Goal: Task Accomplishment & Management: Complete application form

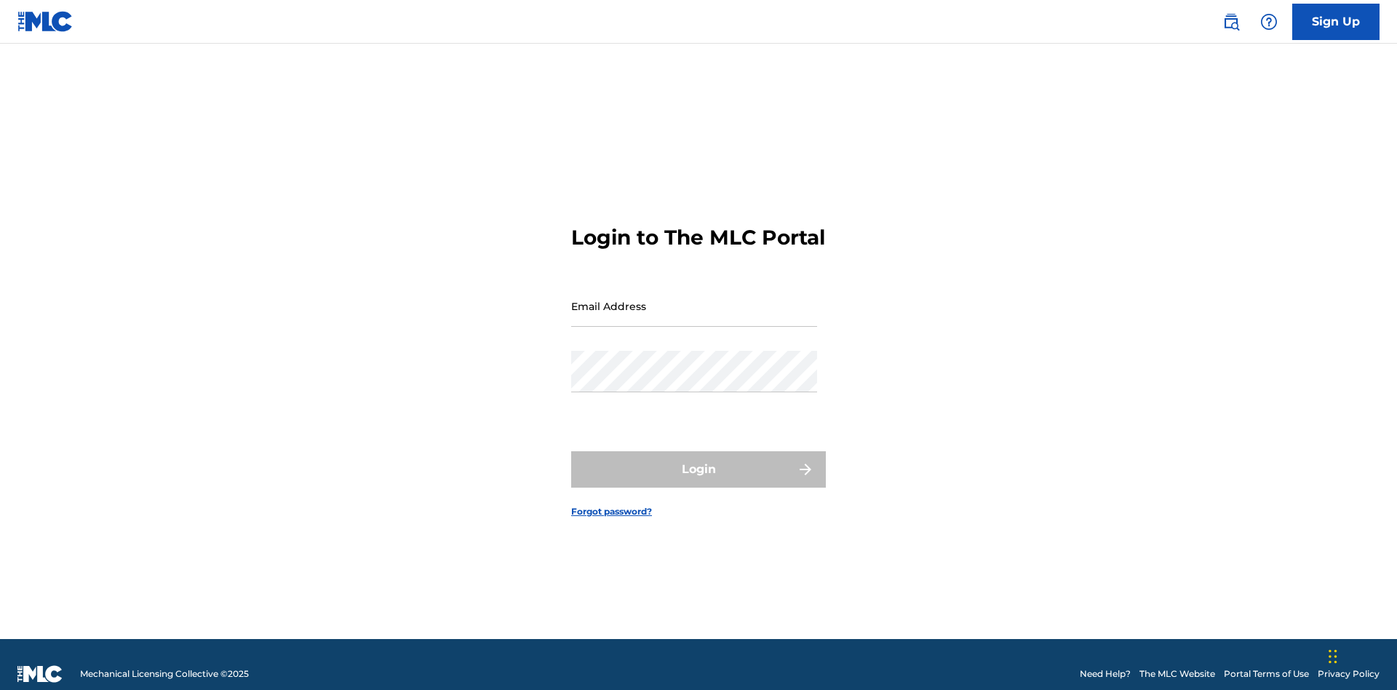
scroll to position [19, 0]
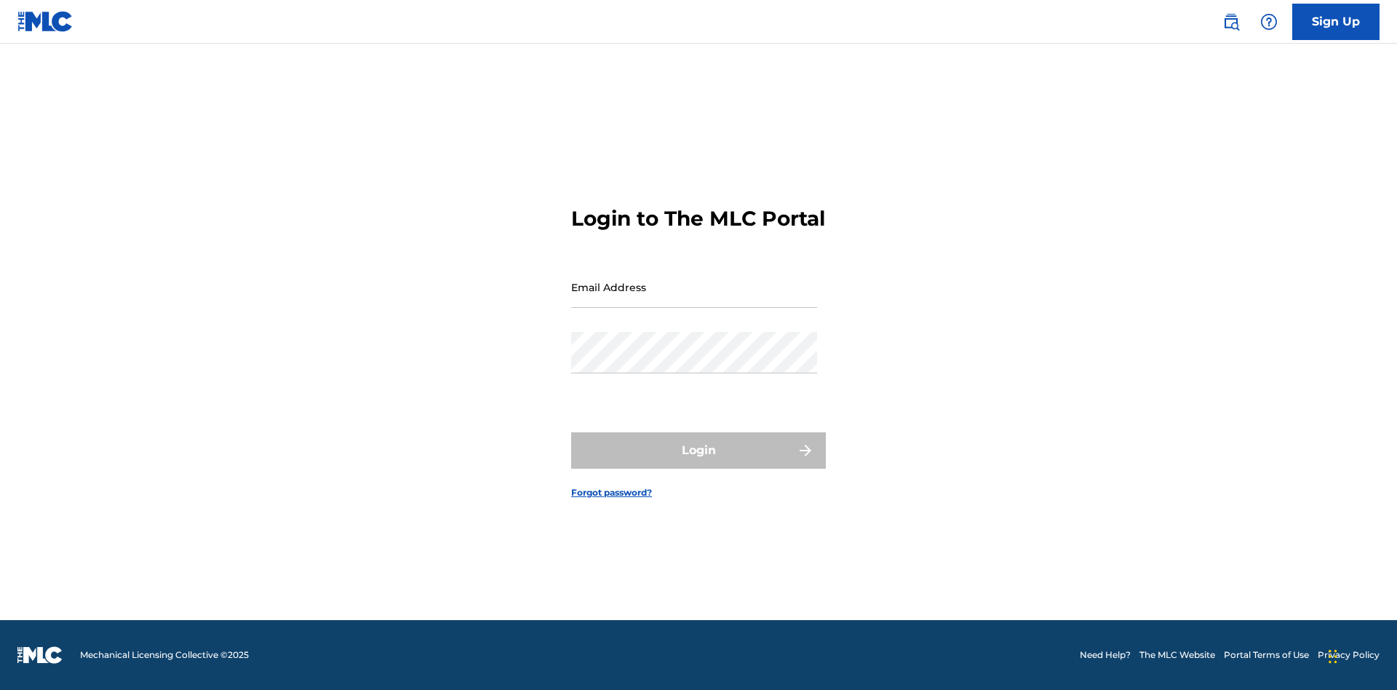
click at [694, 299] on input "Email Address" at bounding box center [694, 286] width 246 height 41
type input "[EMAIL_ADDRESS][DOMAIN_NAME]"
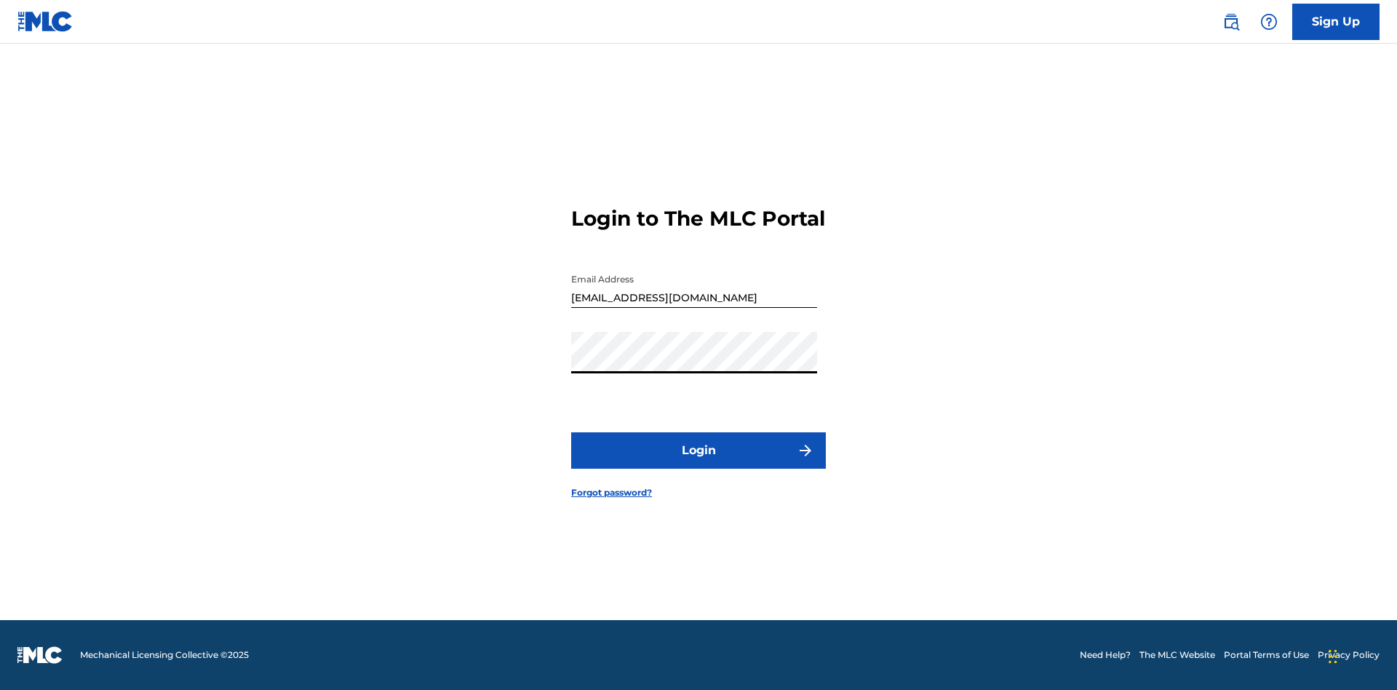
click at [698, 463] on button "Login" at bounding box center [698, 450] width 255 height 36
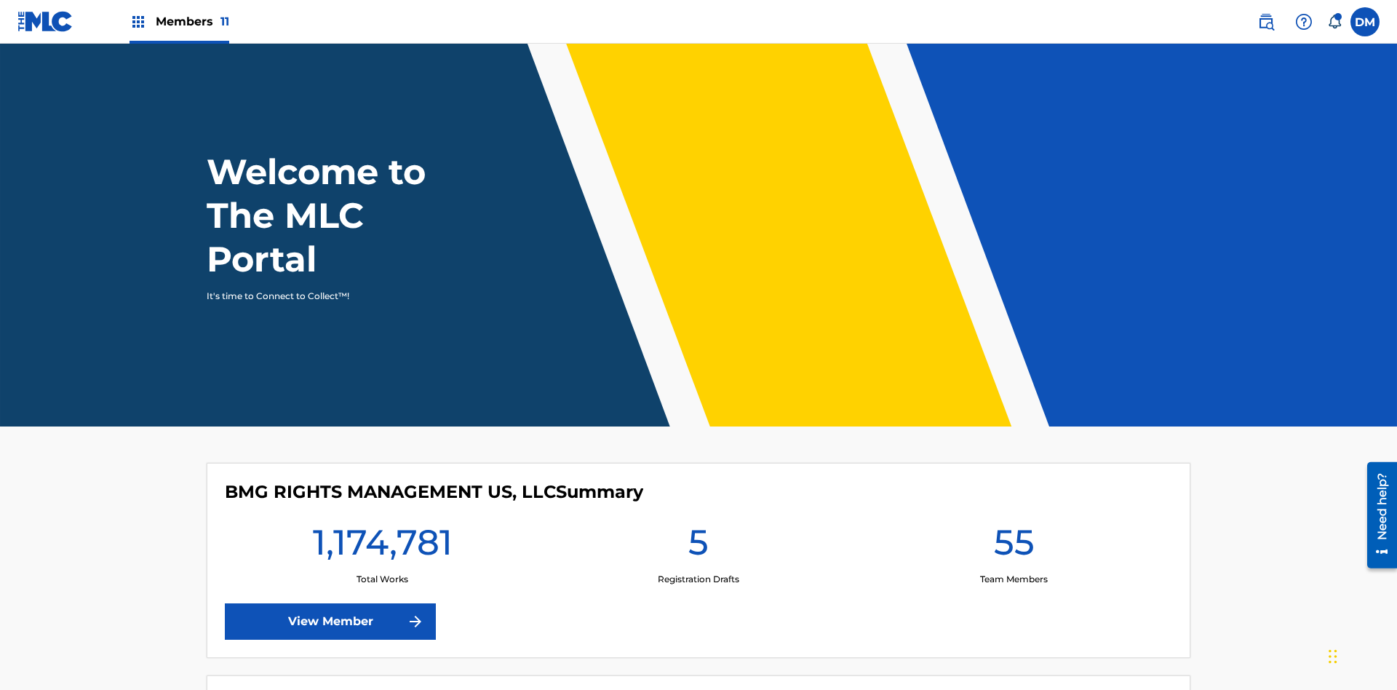
click at [179, 21] on span "Members 11" at bounding box center [192, 21] width 73 height 17
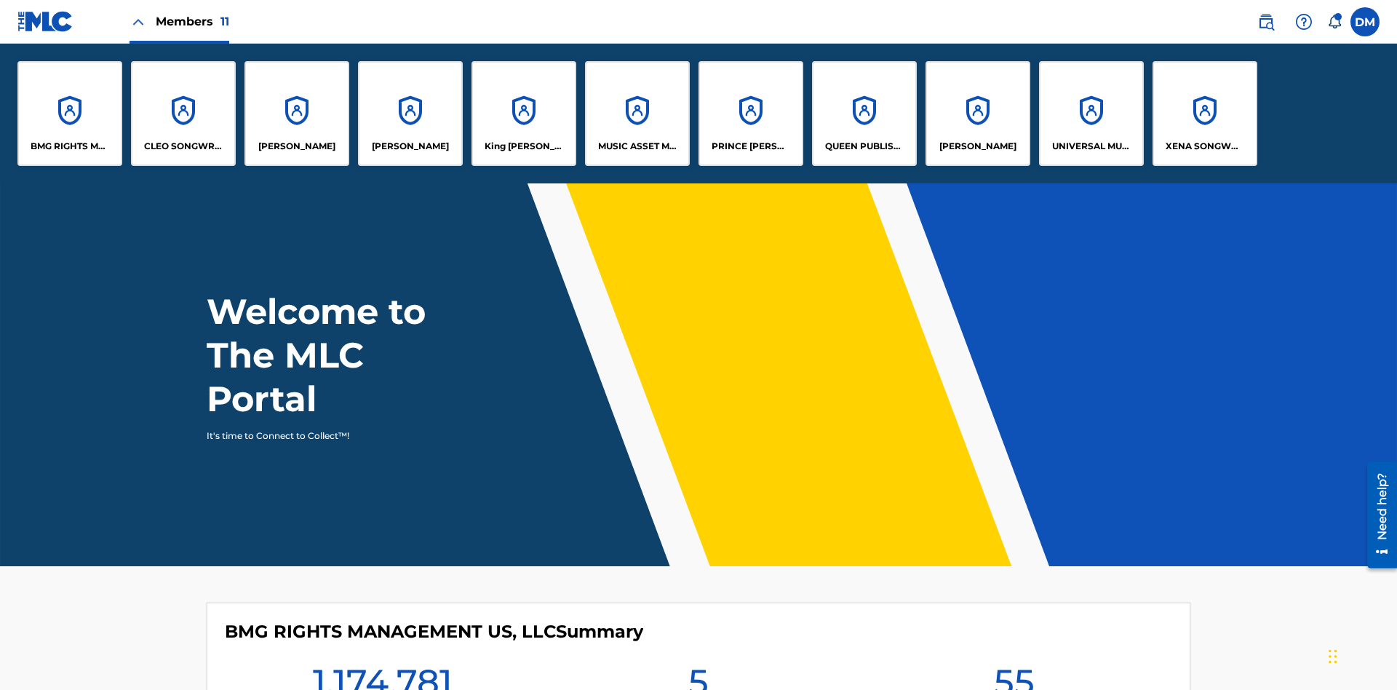
click at [1091, 146] on p "UNIVERSAL MUSIC PUB GROUP" at bounding box center [1091, 146] width 79 height 13
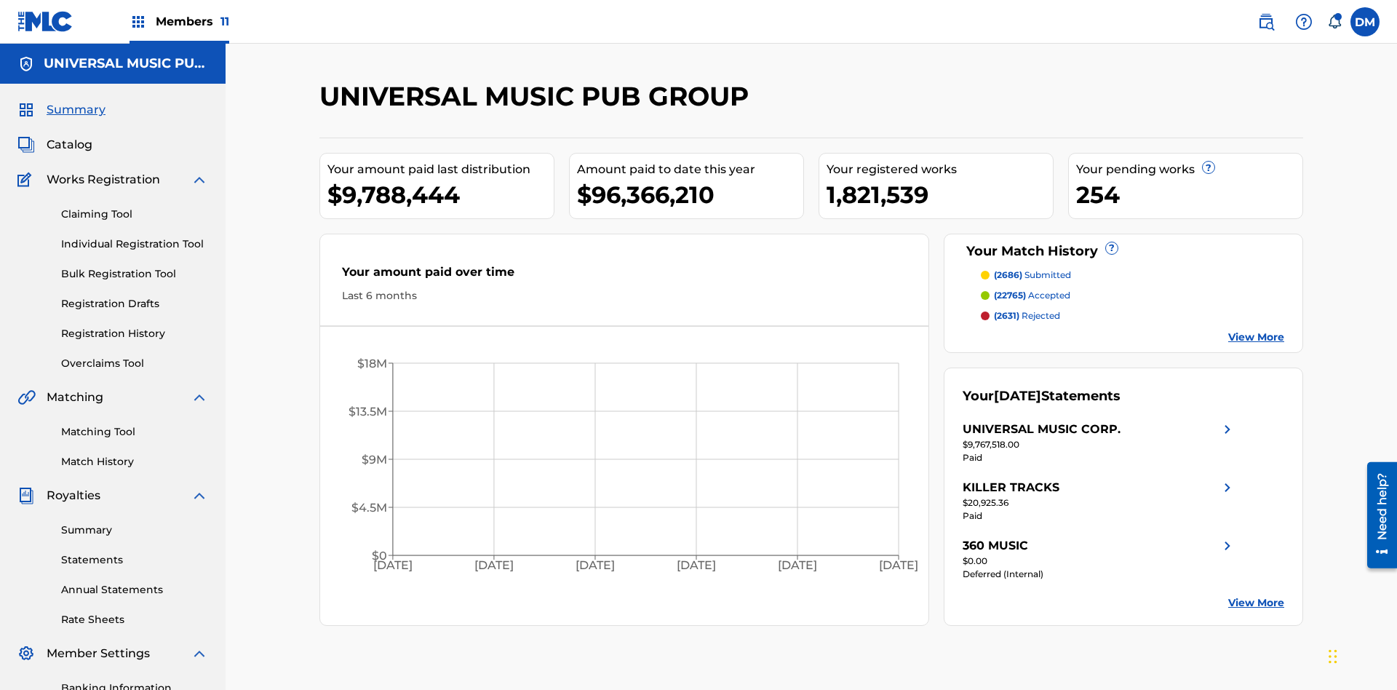
click at [135, 236] on link "Individual Registration Tool" at bounding box center [134, 243] width 147 height 15
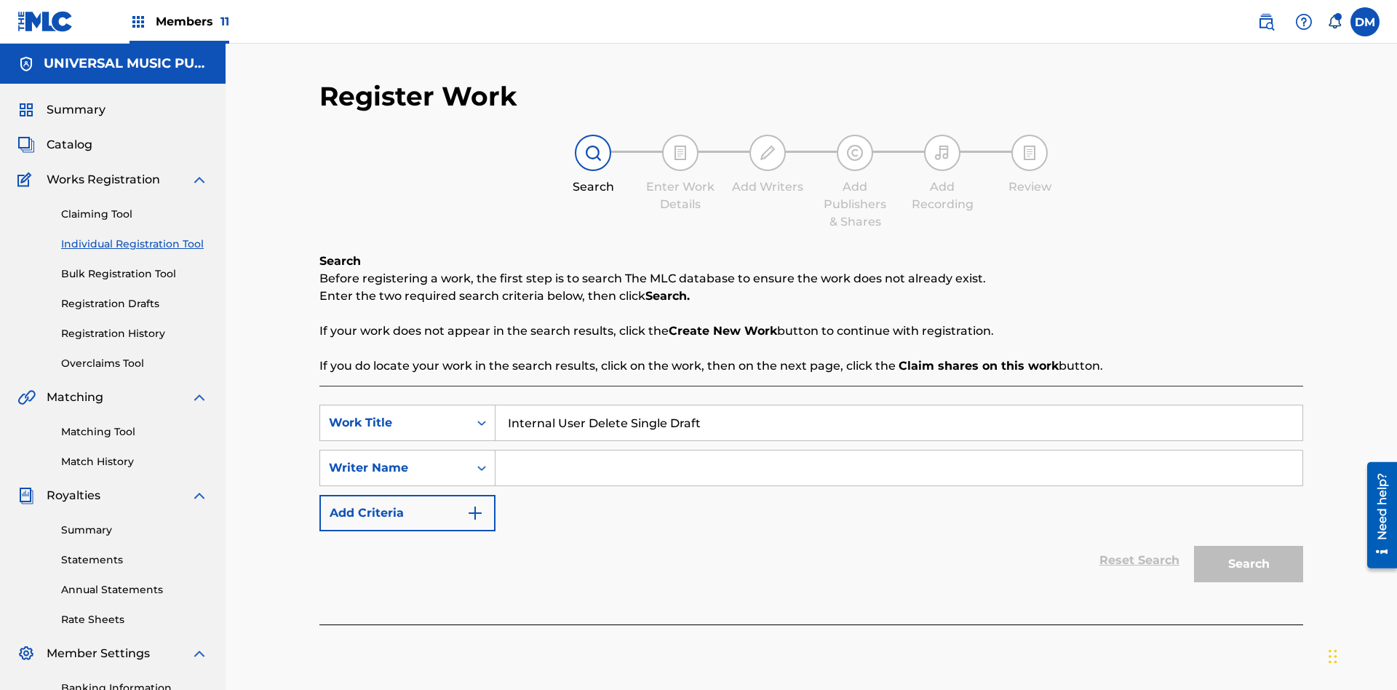
type input "Internal User Delete Single Draft"
click at [898, 450] on input "Search Form" at bounding box center [898, 467] width 807 height 35
type input "Test"
click at [1248, 546] on button "Search" at bounding box center [1248, 564] width 109 height 36
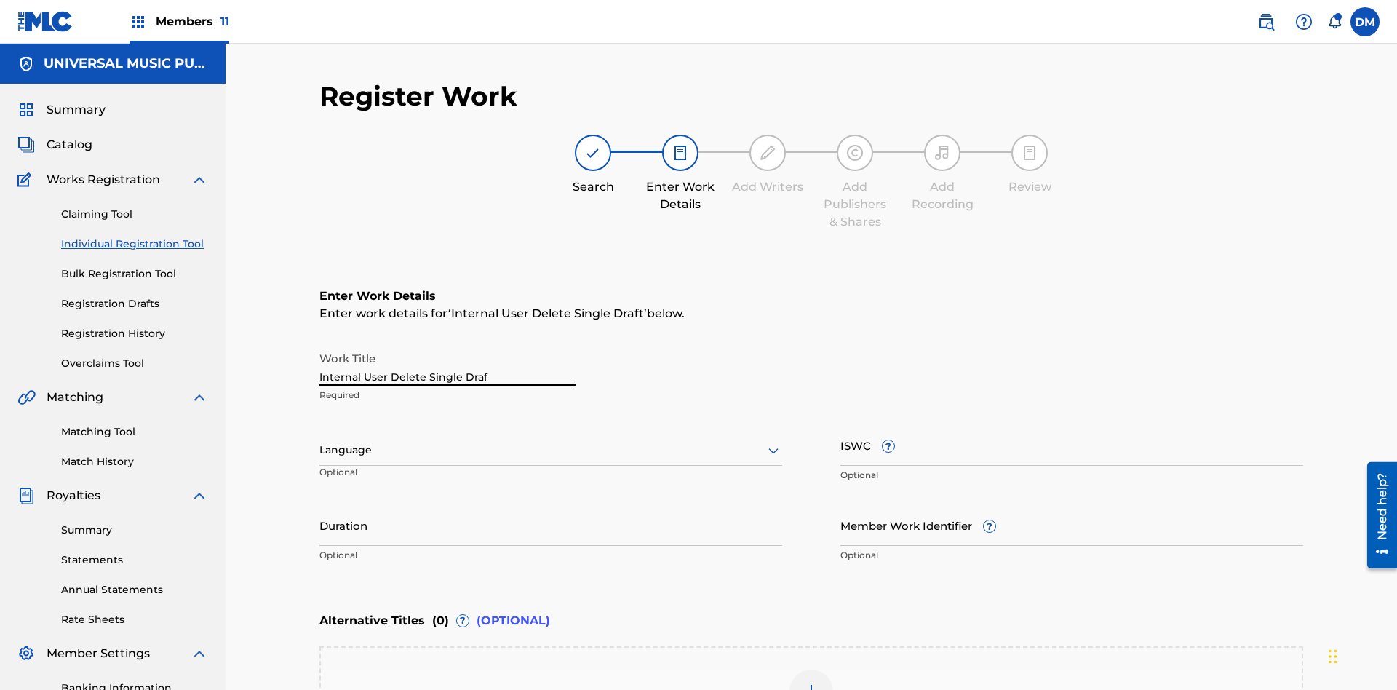
type input "Internal User Delete Single Draft"
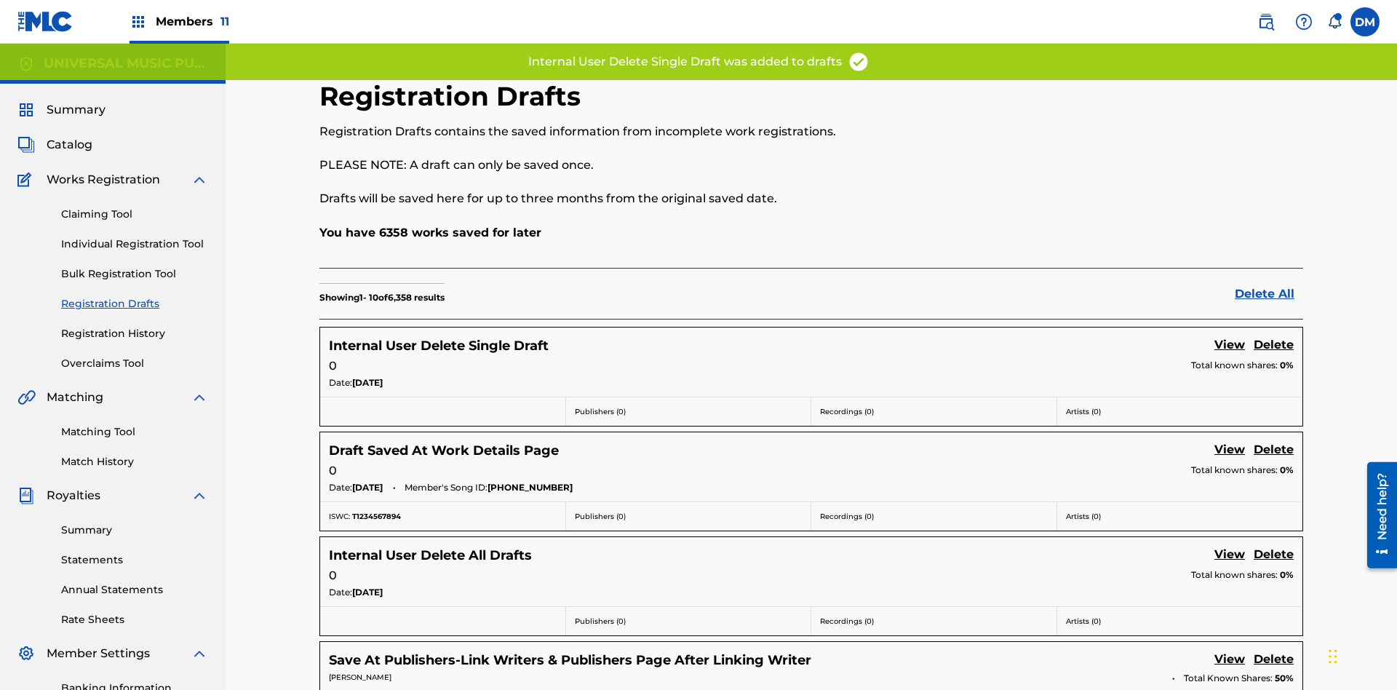
click at [1365, 21] on label at bounding box center [1364, 21] width 29 height 29
click at [1365, 22] on input "[PERSON_NAME] [PERSON_NAME] [PERSON_NAME][EMAIL_ADDRESS][DOMAIN_NAME] Notificat…" at bounding box center [1365, 22] width 0 height 0
click at [1224, 206] on p "Log out" at bounding box center [1224, 205] width 34 height 13
click at [1365, 22] on input "[PERSON_NAME] [PERSON_NAME] [PERSON_NAME][EMAIL_ADDRESS][DOMAIN_NAME] Notificat…" at bounding box center [1365, 22] width 0 height 0
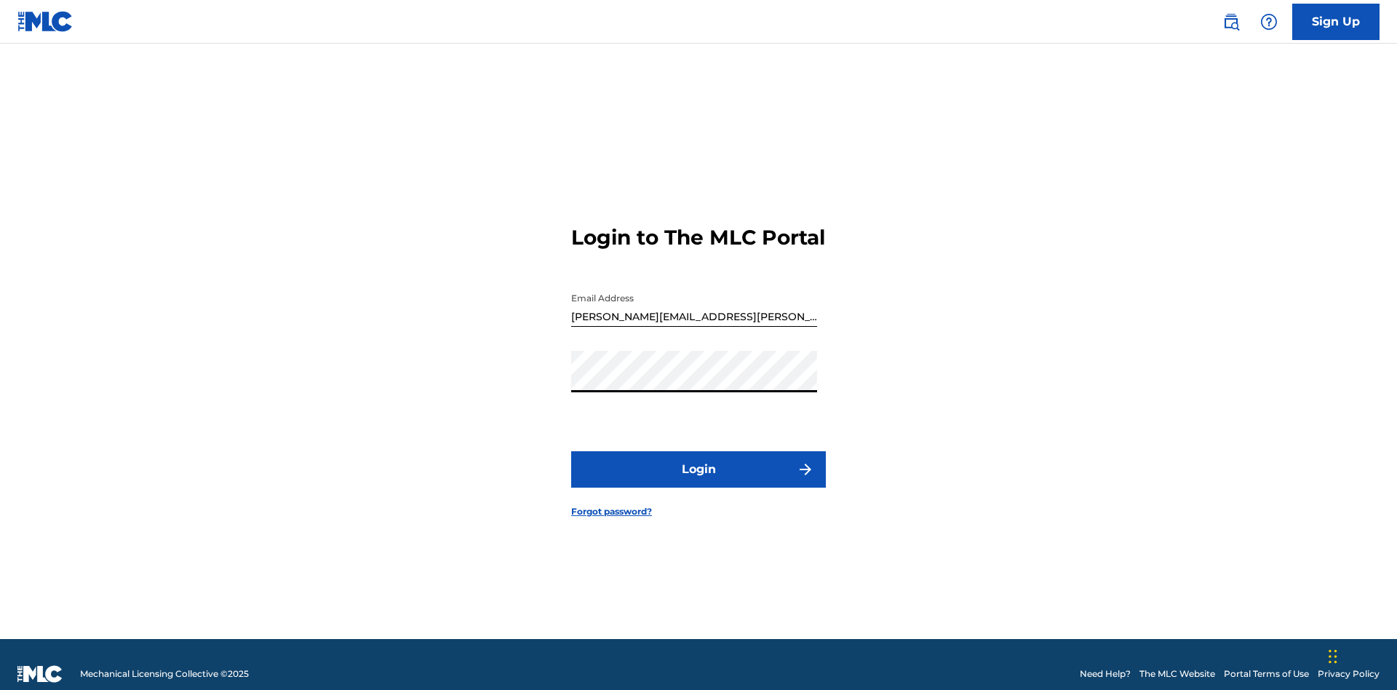
click at [698, 463] on button "Login" at bounding box center [698, 469] width 255 height 36
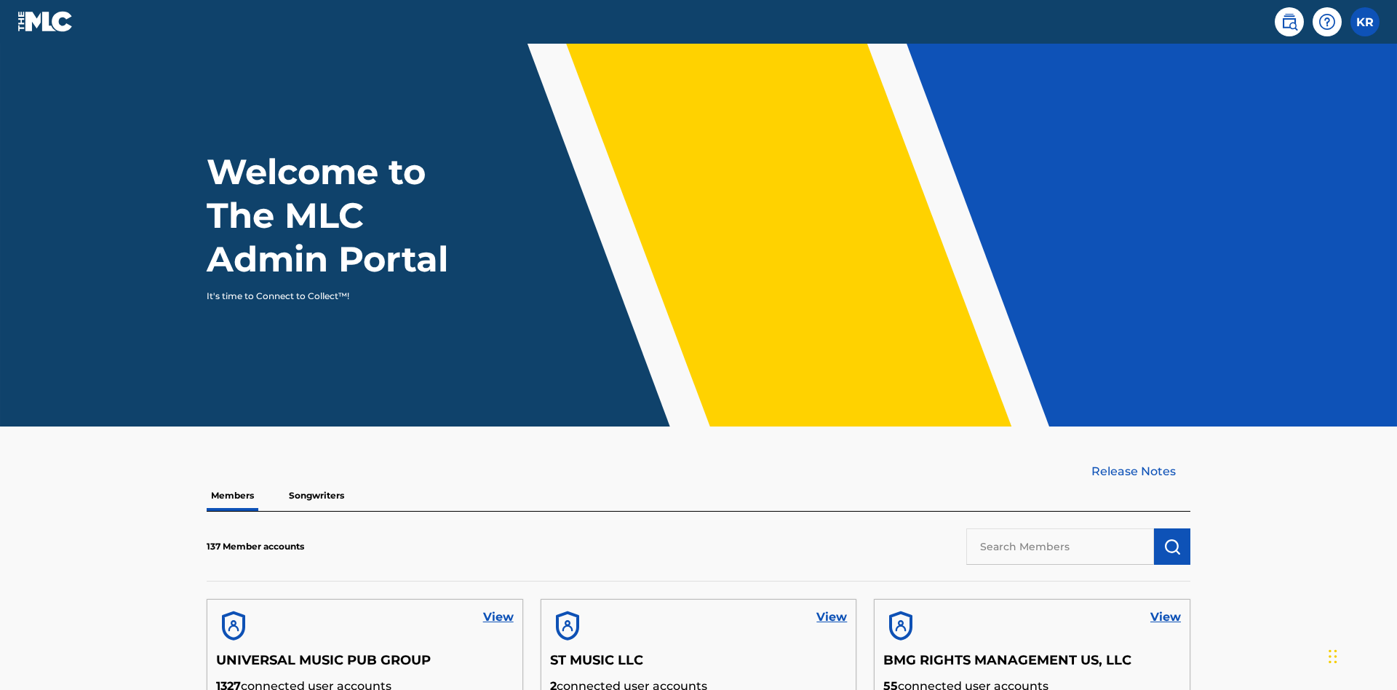
click at [1060, 528] on input "text" at bounding box center [1060, 546] width 188 height 36
click at [1172, 538] on img "submit" at bounding box center [1171, 546] width 17 height 17
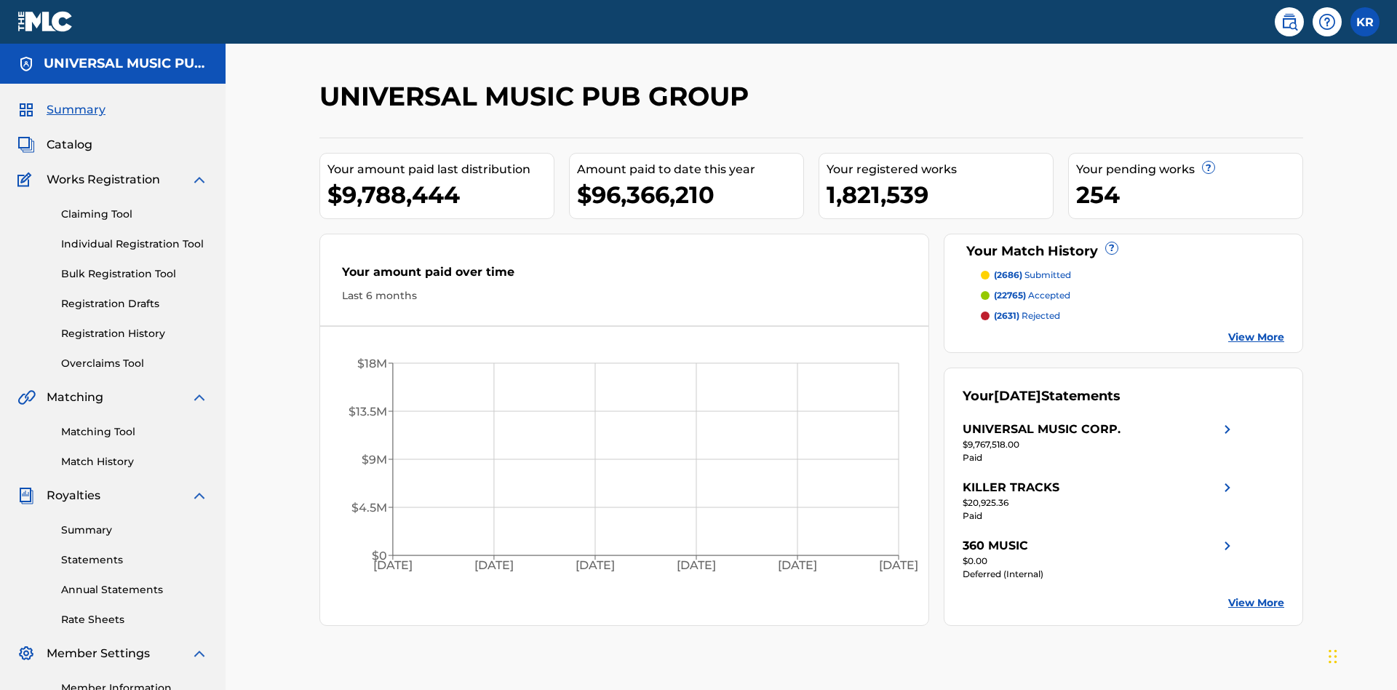
click at [135, 296] on link "Registration Drafts" at bounding box center [134, 303] width 147 height 15
